Goal: Information Seeking & Learning: Find specific fact

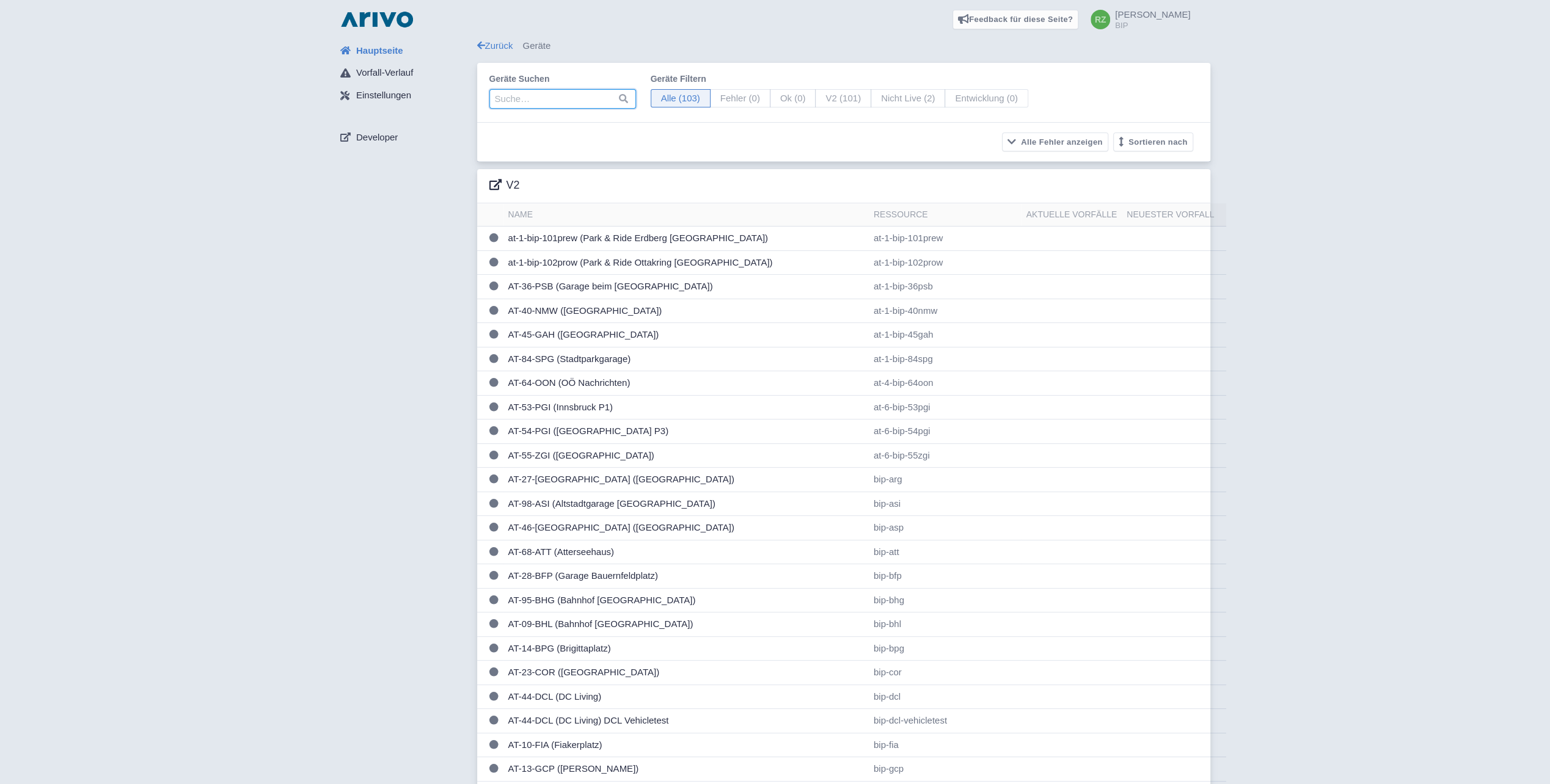
click at [556, 93] on input "search" at bounding box center [563, 99] width 147 height 20
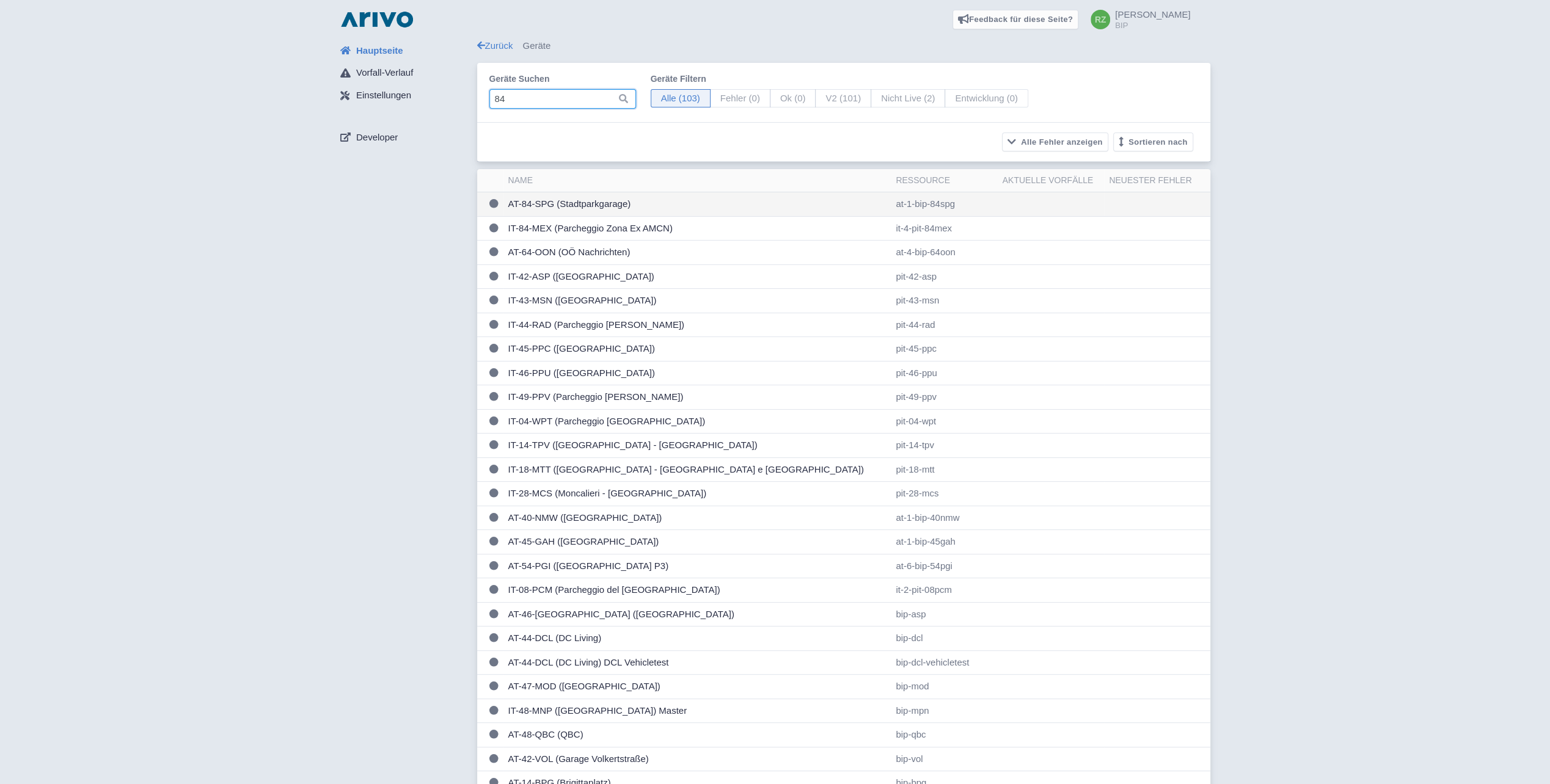
type input "84"
click at [616, 198] on td "AT-84-SPG (Stadtparkgarage)" at bounding box center [697, 205] width 388 height 24
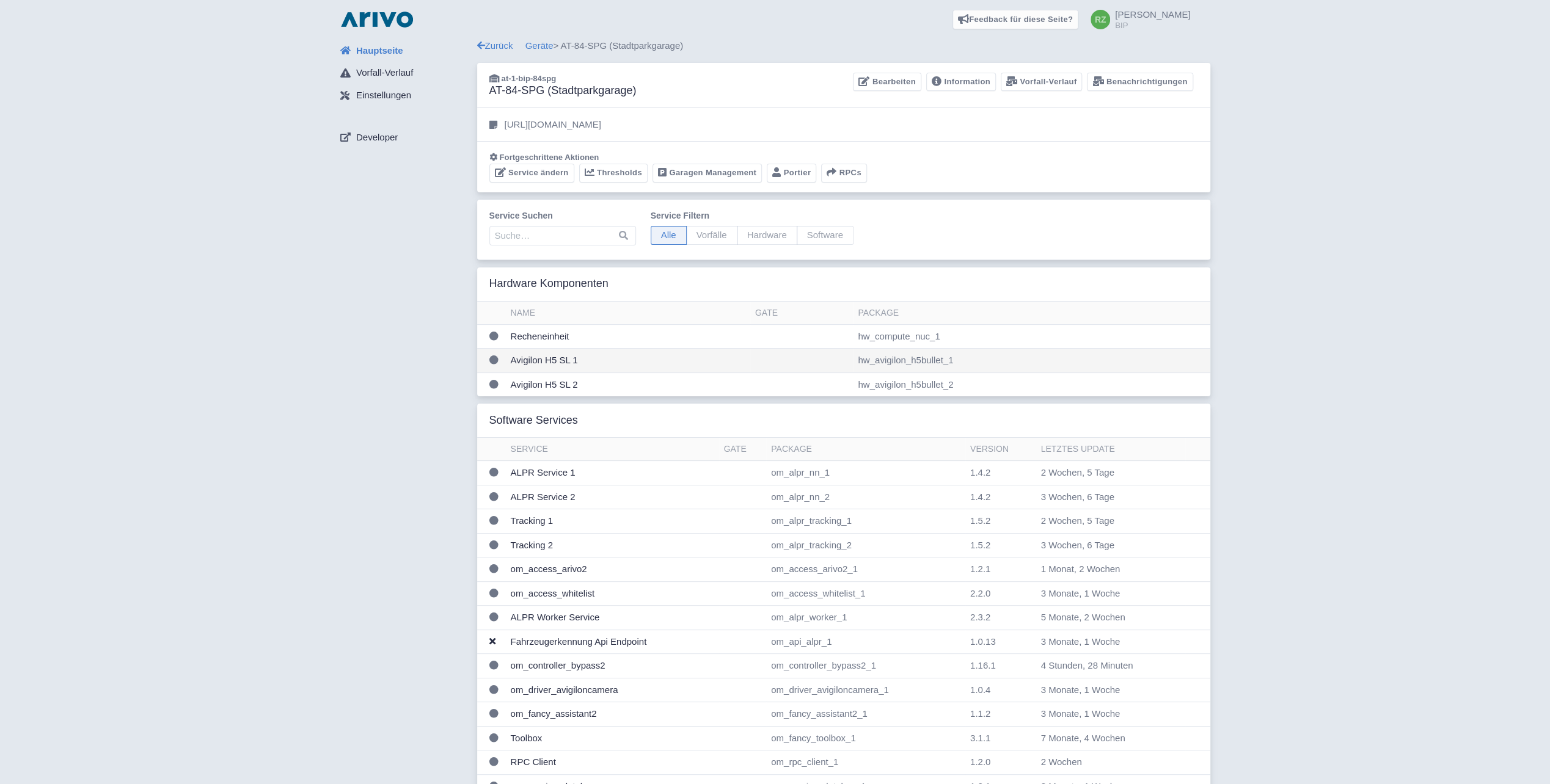
click at [553, 355] on td "Avigilon H5 SL 1" at bounding box center [628, 361] width 244 height 24
click at [965, 82] on link "Information" at bounding box center [961, 82] width 70 height 19
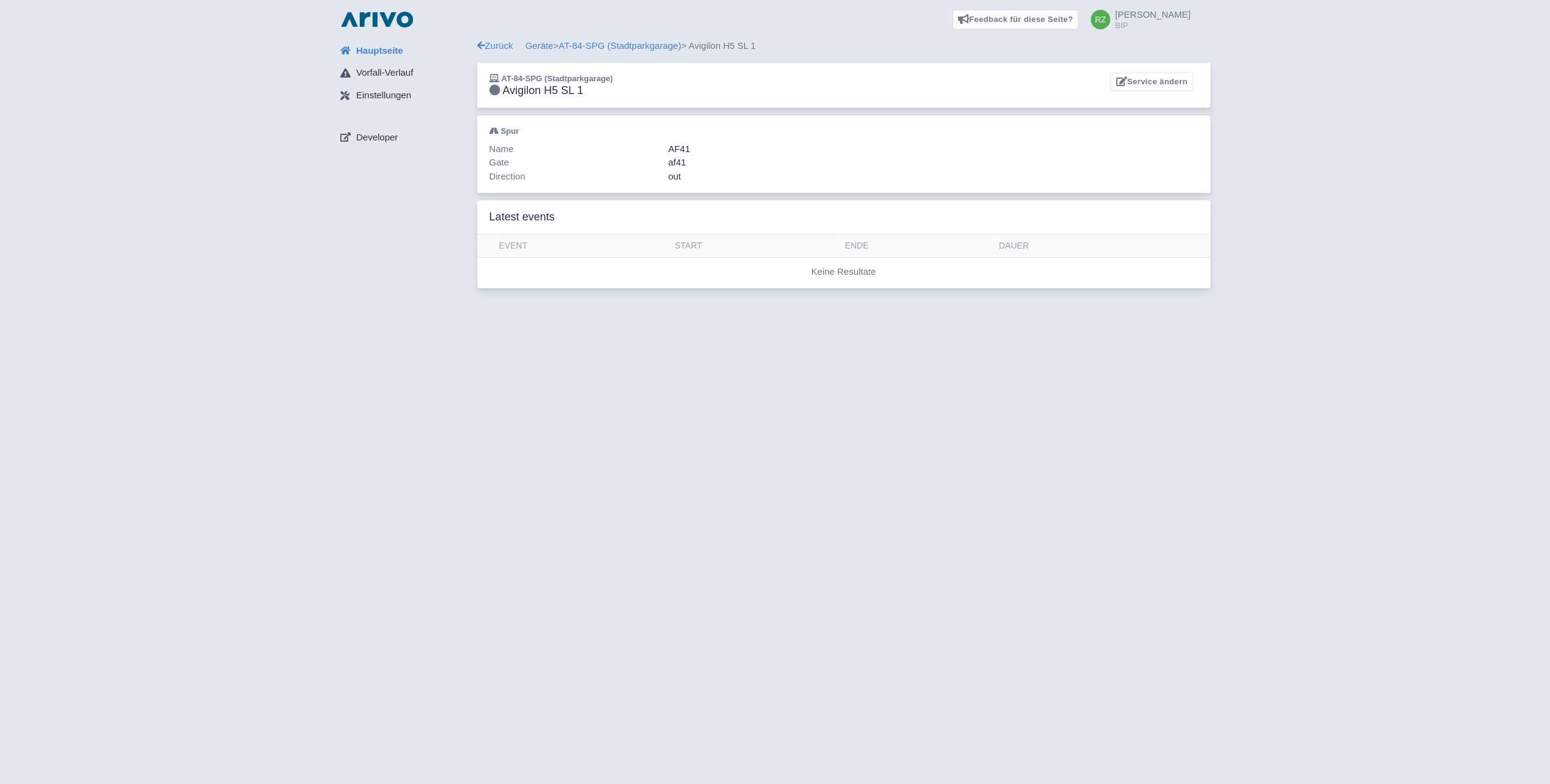
click at [421, 244] on div "Hauptseite Vorfall-Verlauf Einstellungen Developer" at bounding box center [404, 167] width 147 height 256
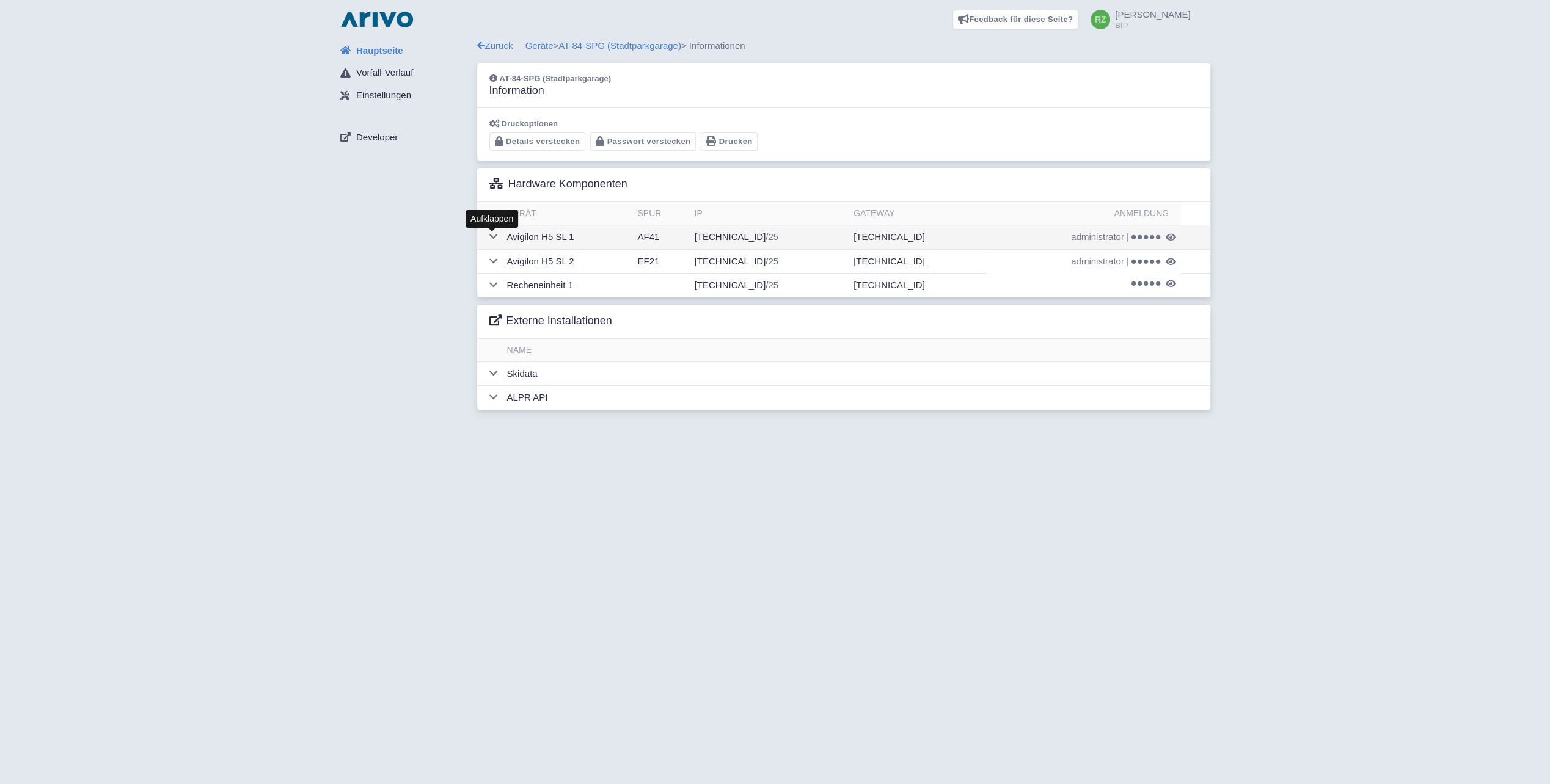
click at [496, 238] on icon at bounding box center [493, 237] width 8 height 9
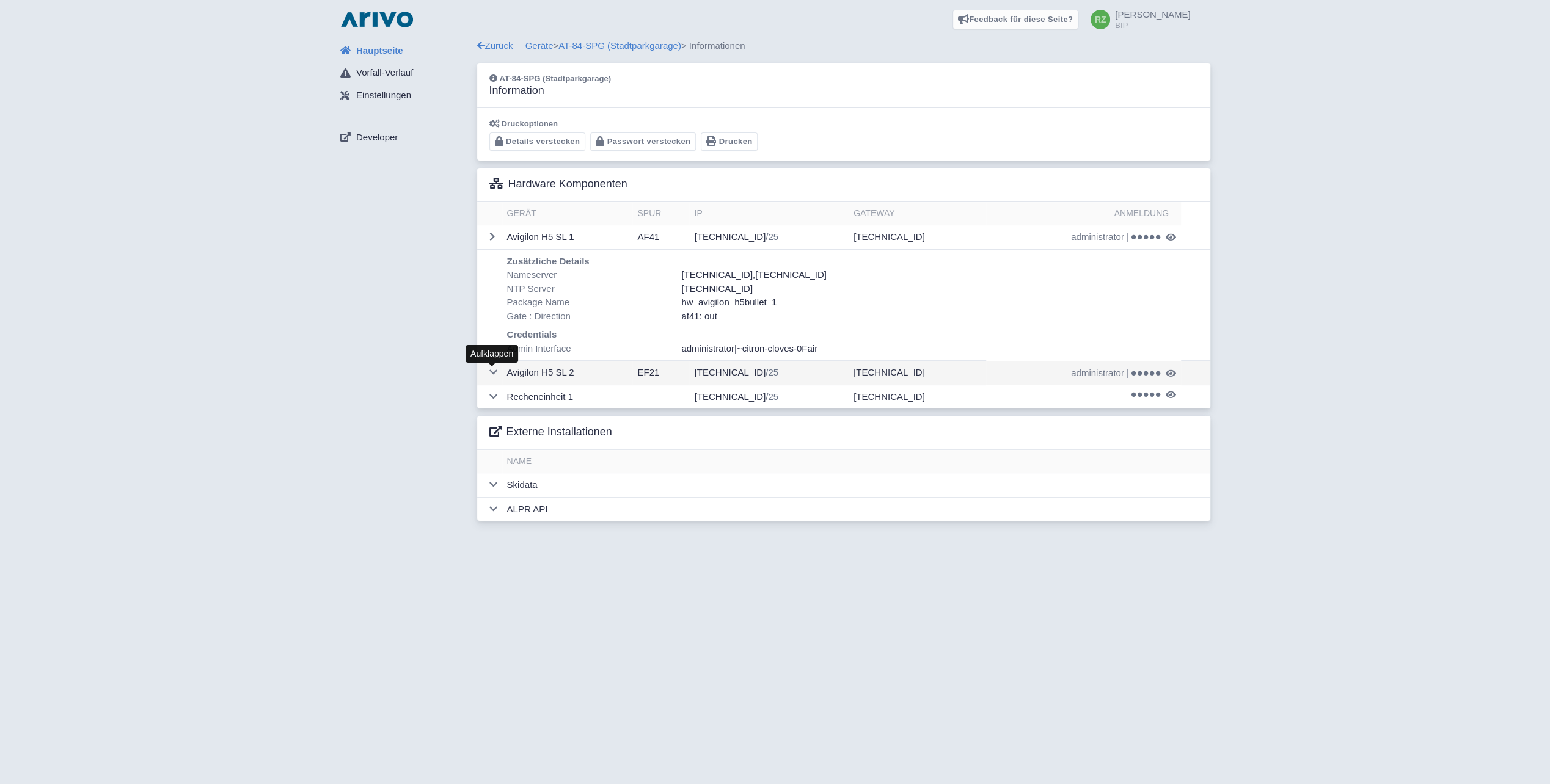
click at [489, 376] on icon at bounding box center [493, 373] width 8 height 9
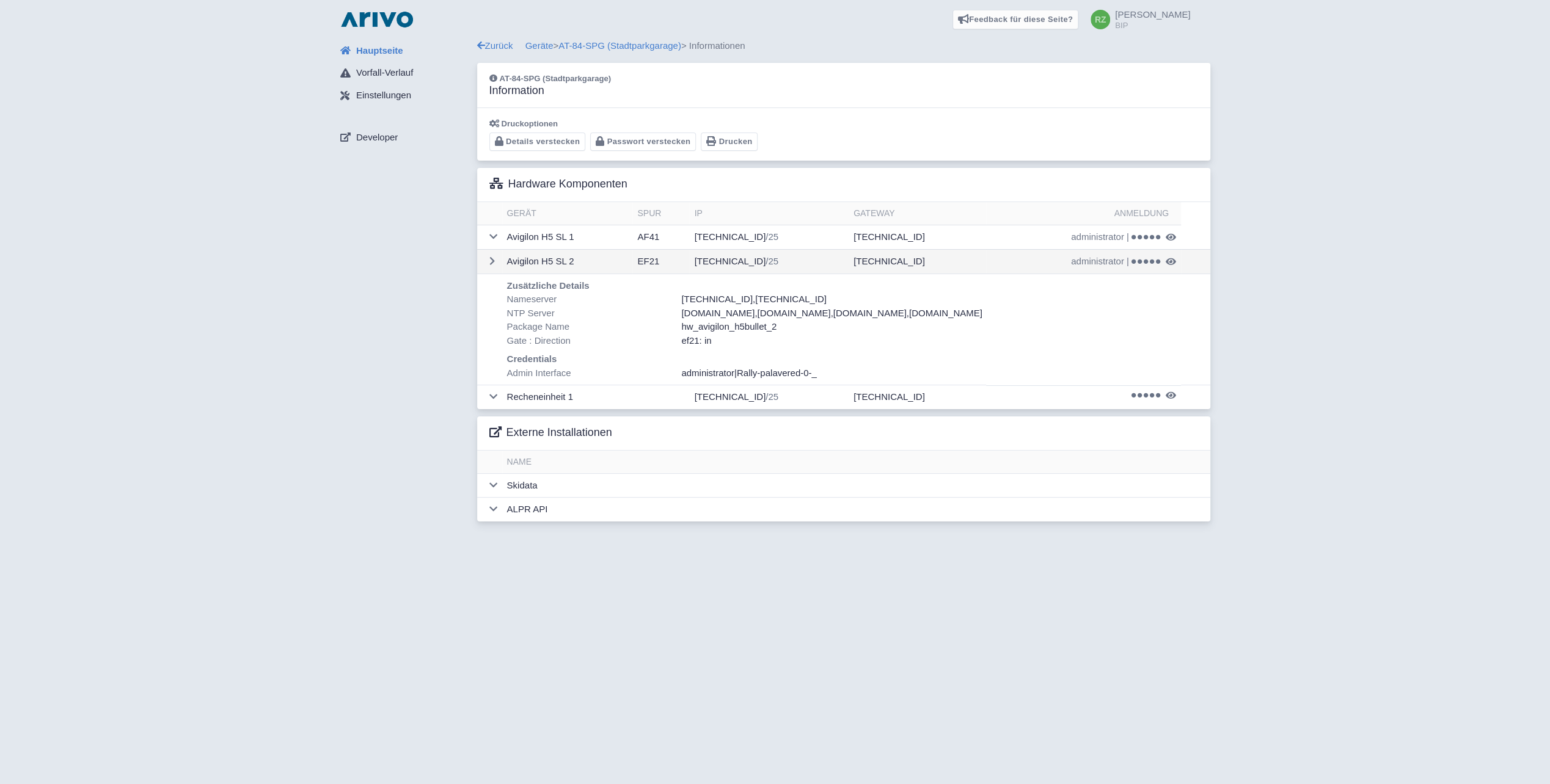
click at [1170, 258] on icon at bounding box center [1170, 262] width 10 height 9
click at [1176, 235] on td "administrator | ~citron-cloves-0Fair" at bounding box center [1060, 237] width 250 height 23
click at [1174, 235] on icon at bounding box center [1173, 238] width 10 height 9
click at [1130, 234] on span "~citron-cloves-0Fair" at bounding box center [1124, 237] width 81 height 14
click at [1044, 236] on span "administrator" at bounding box center [1049, 237] width 54 height 14
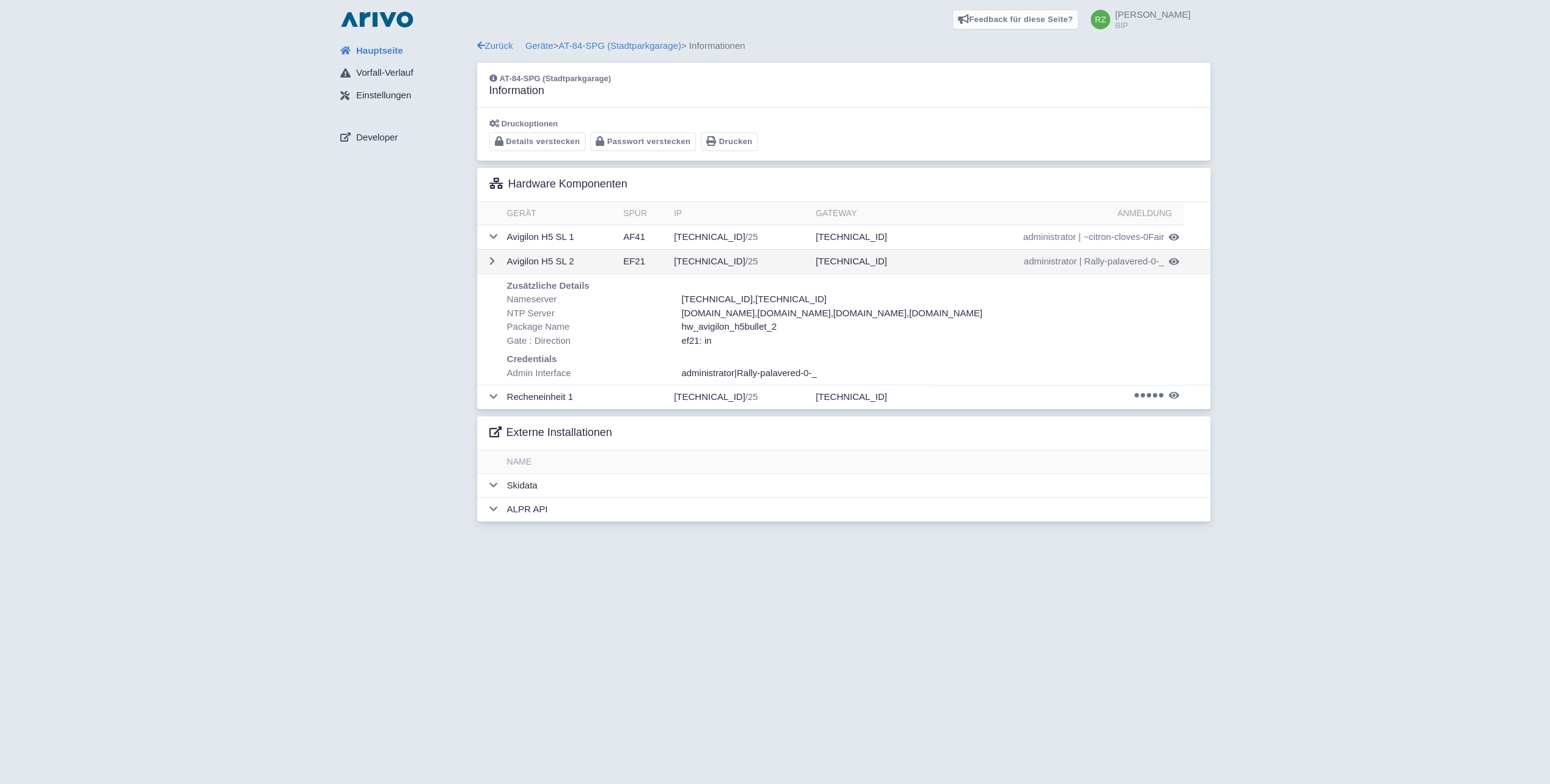
click at [1124, 256] on span "Rally-palavered-0-_" at bounding box center [1124, 261] width 80 height 14
click at [1054, 235] on span "administrator" at bounding box center [1049, 237] width 54 height 14
click at [488, 236] on td at bounding box center [489, 238] width 25 height 24
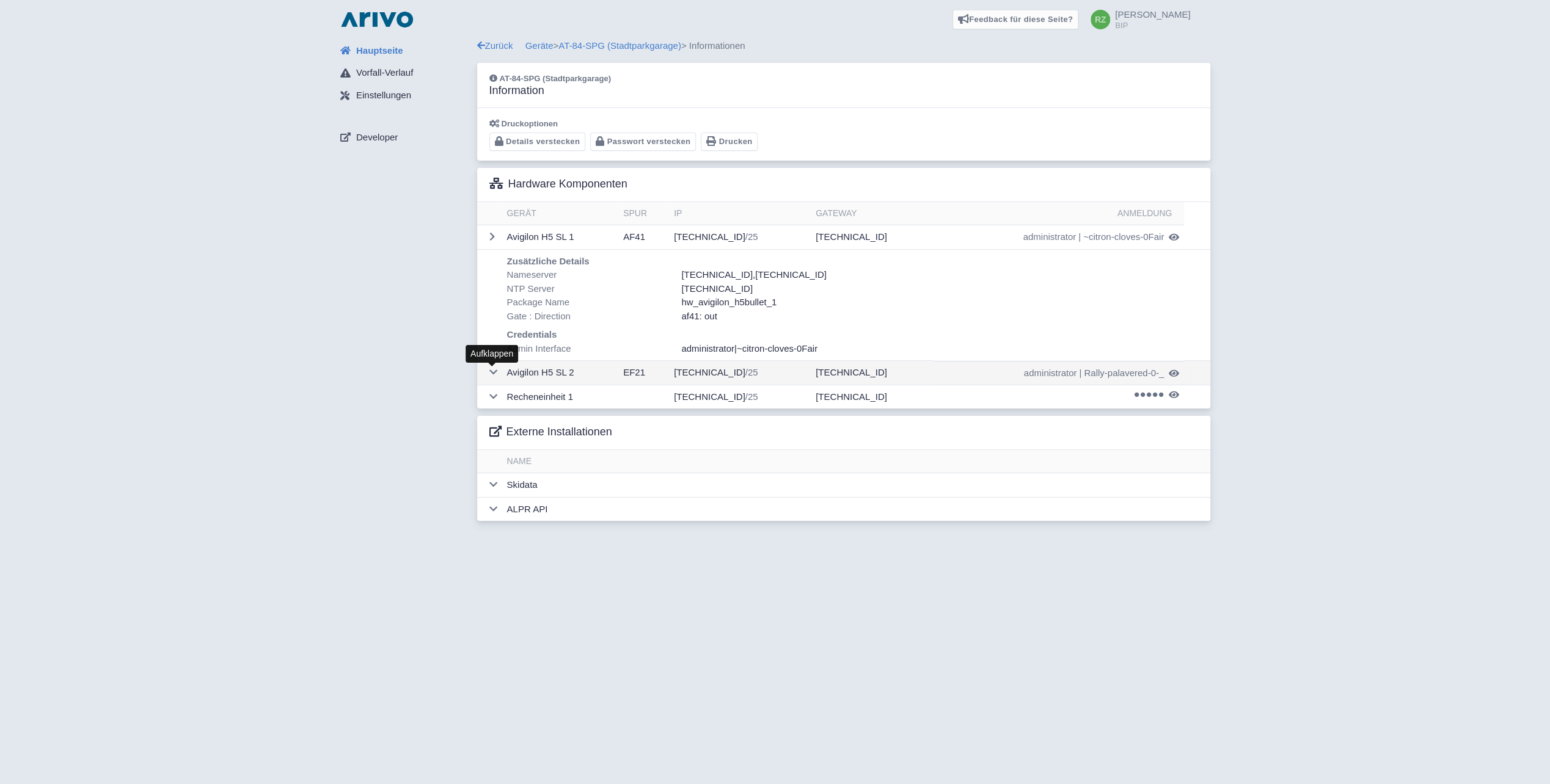
click at [495, 373] on icon at bounding box center [493, 373] width 8 height 9
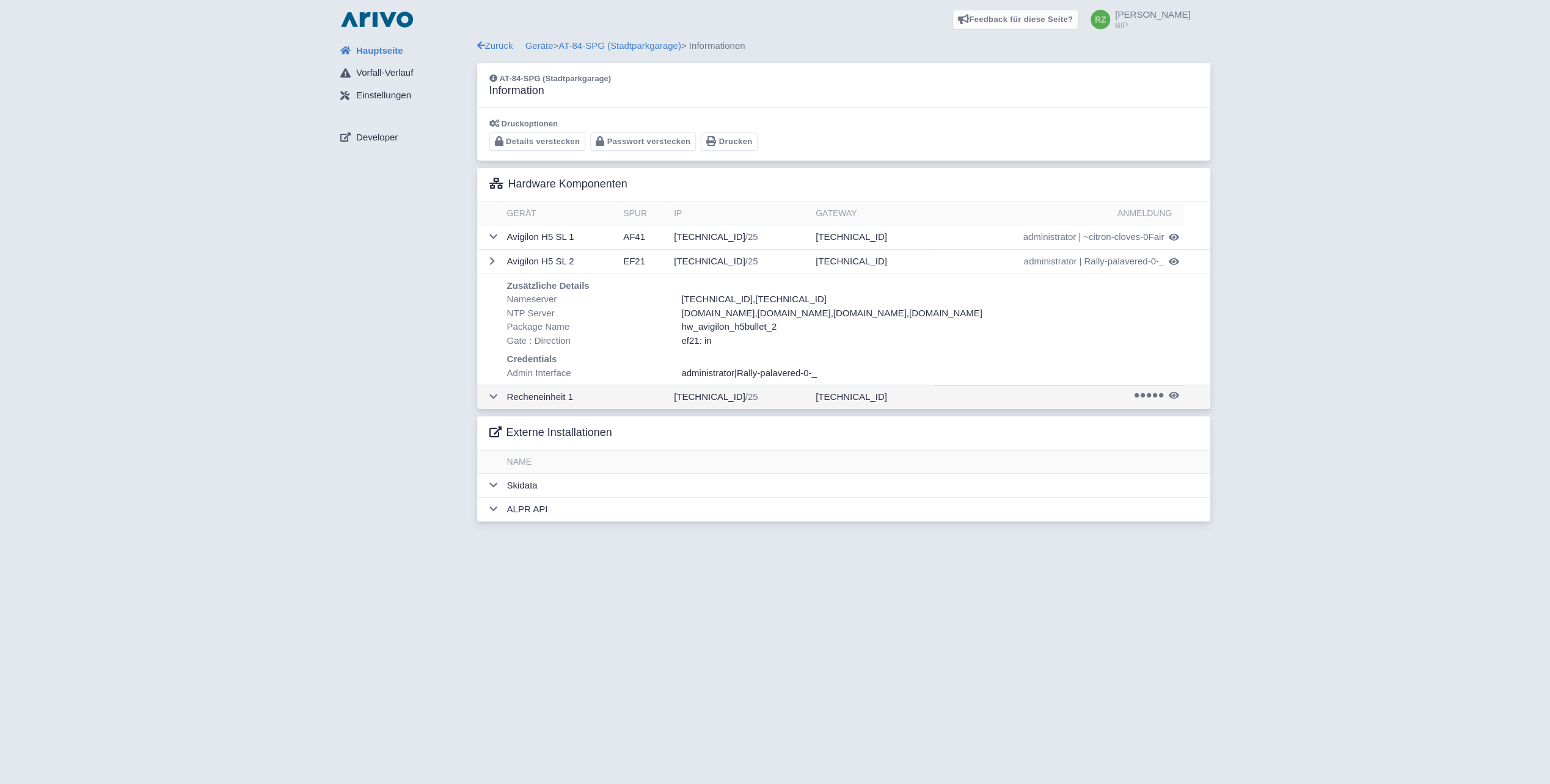
click at [488, 393] on td at bounding box center [489, 396] width 25 height 23
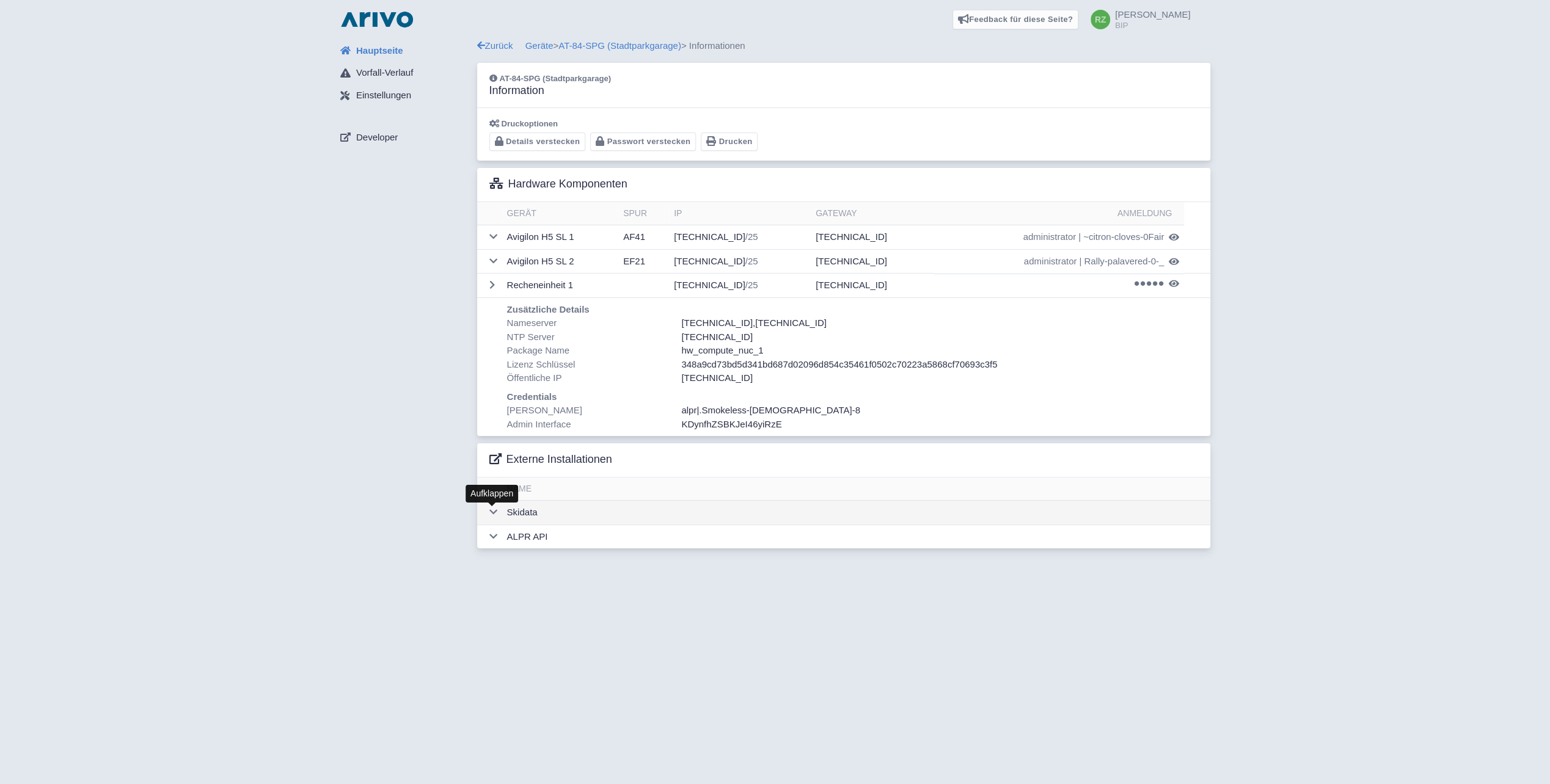
click at [492, 510] on icon at bounding box center [493, 513] width 8 height 9
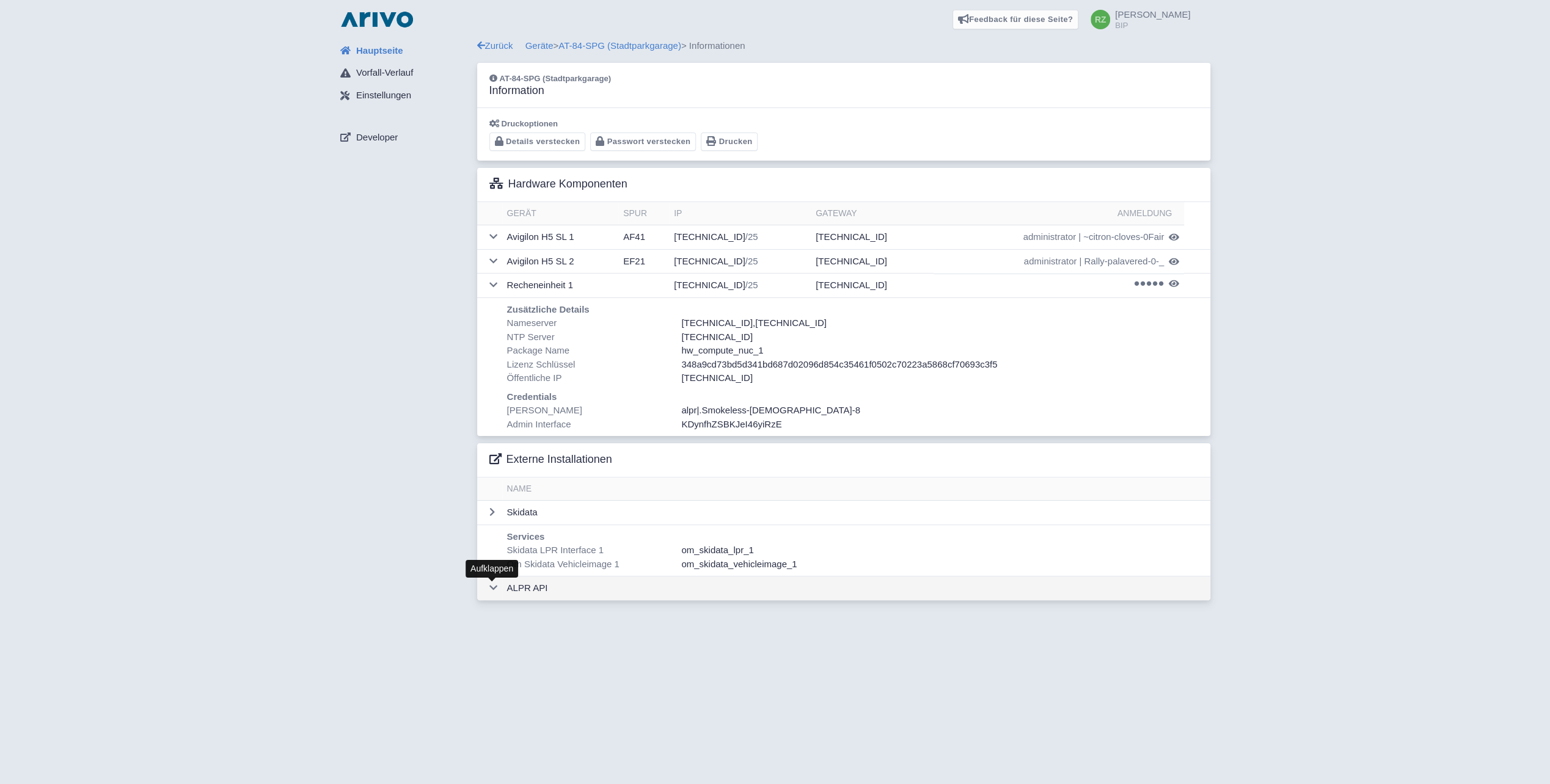
click at [496, 588] on icon at bounding box center [493, 588] width 8 height 9
